Goal: Find specific page/section: Find specific page/section

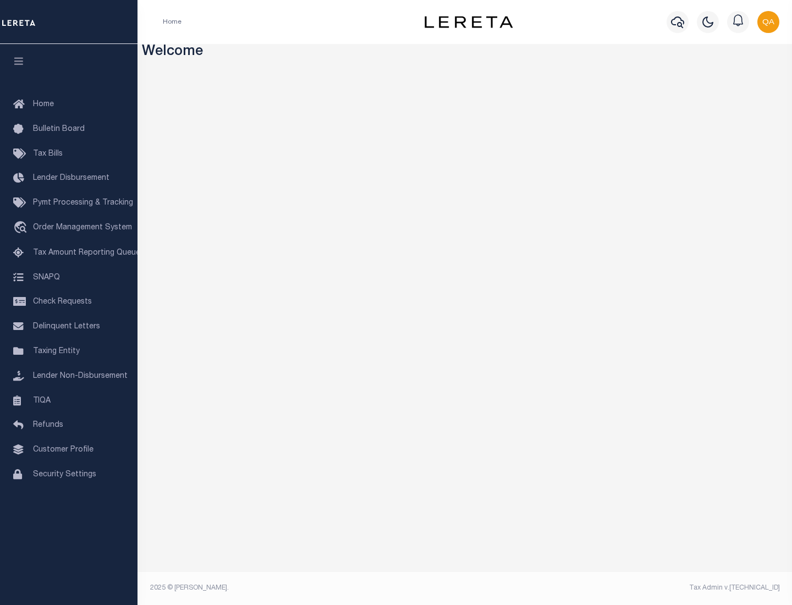
click at [69, 302] on span "Check Requests" at bounding box center [62, 302] width 59 height 8
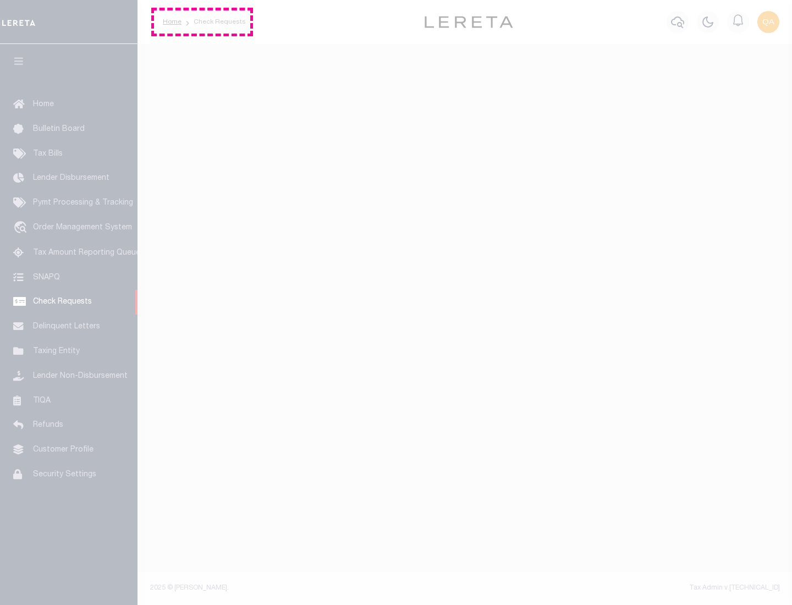
select select "50"
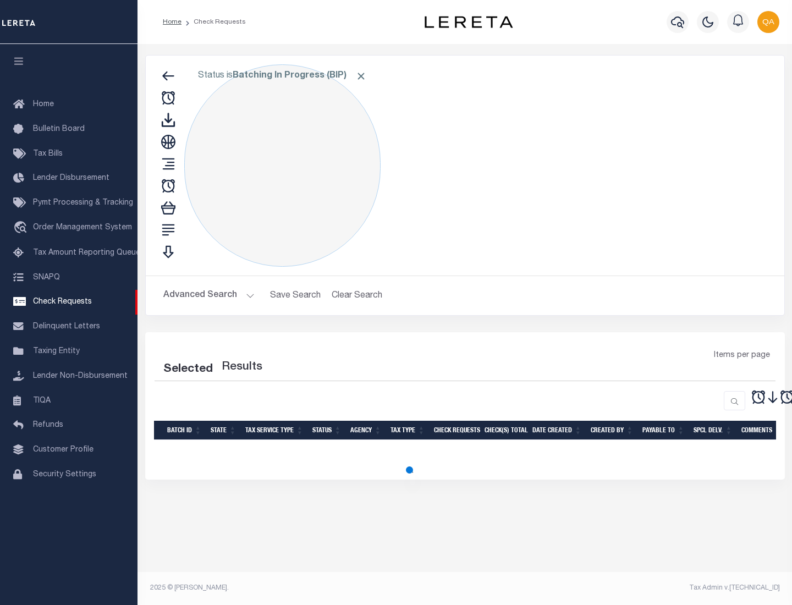
select select "50"
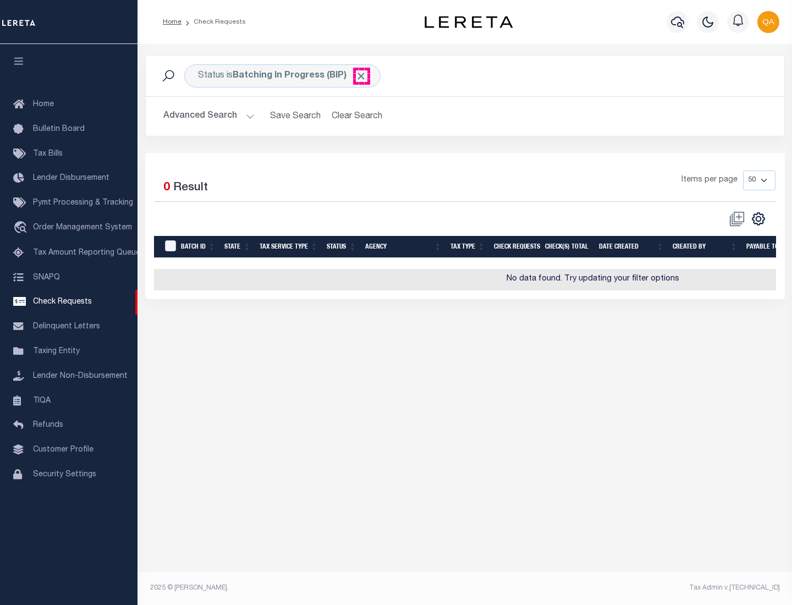
click at [361, 76] on span "Click to Remove" at bounding box center [361, 76] width 12 height 12
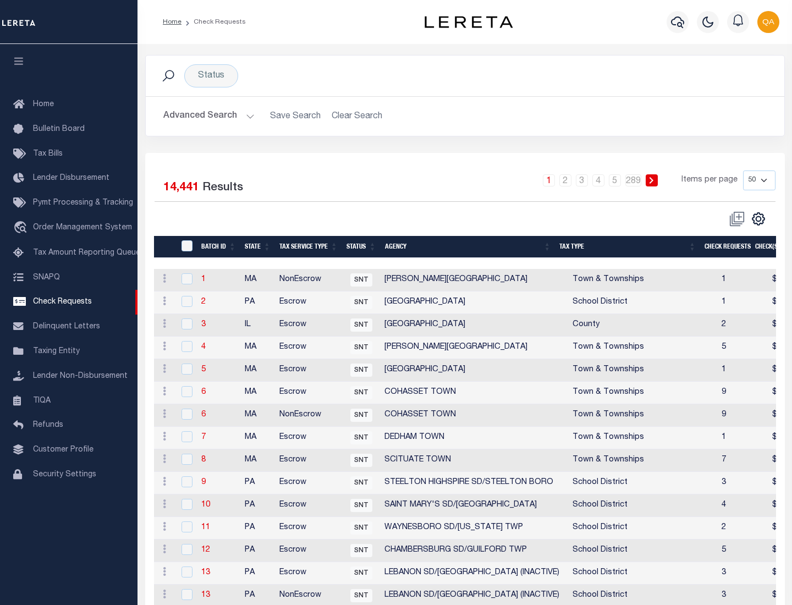
scroll to position [530, 0]
